Goal: Transaction & Acquisition: Download file/media

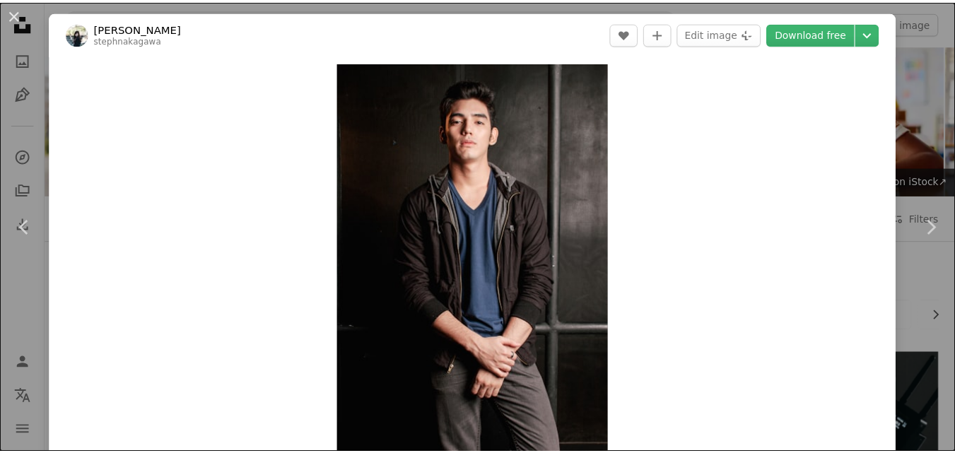
scroll to position [905, 0]
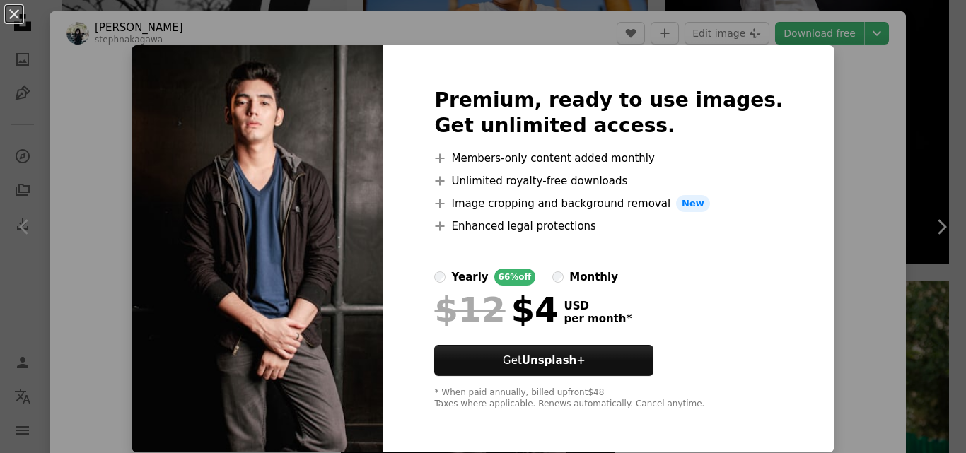
click at [819, 196] on div "An X shape Premium, ready to use images. Get unlimited access. A plus sign Memb…" at bounding box center [483, 226] width 966 height 453
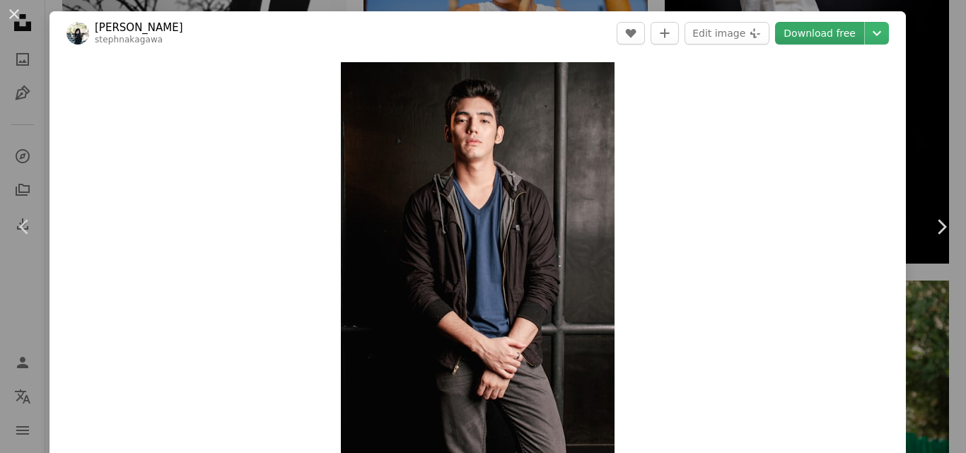
click at [840, 31] on link "Download free" at bounding box center [819, 33] width 89 height 23
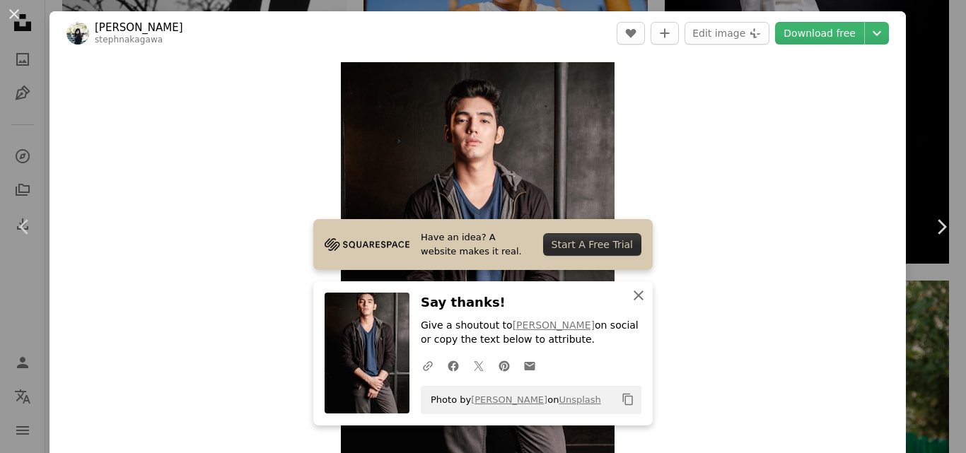
click at [638, 297] on icon "An X shape" at bounding box center [638, 295] width 17 height 17
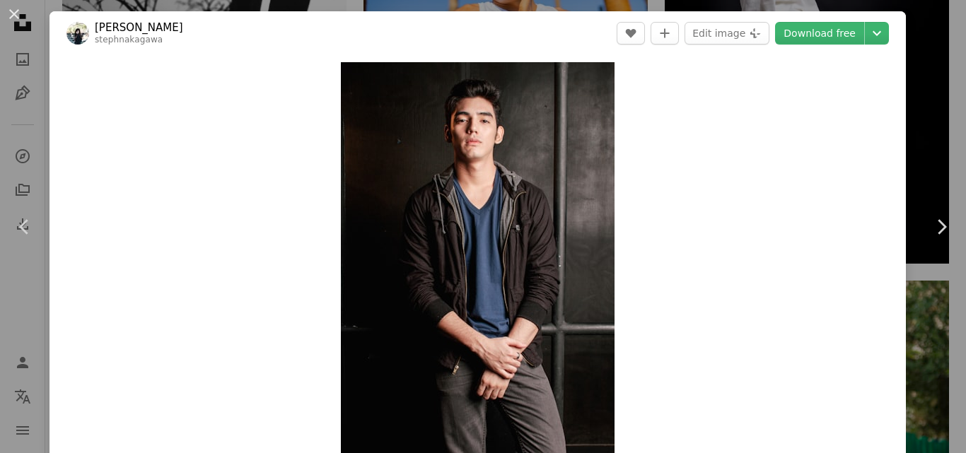
click at [938, 70] on div "An X shape Chevron left Chevron right [PERSON_NAME] stephnakagawa A heart A plu…" at bounding box center [483, 226] width 966 height 453
